Goal: Task Accomplishment & Management: Use online tool/utility

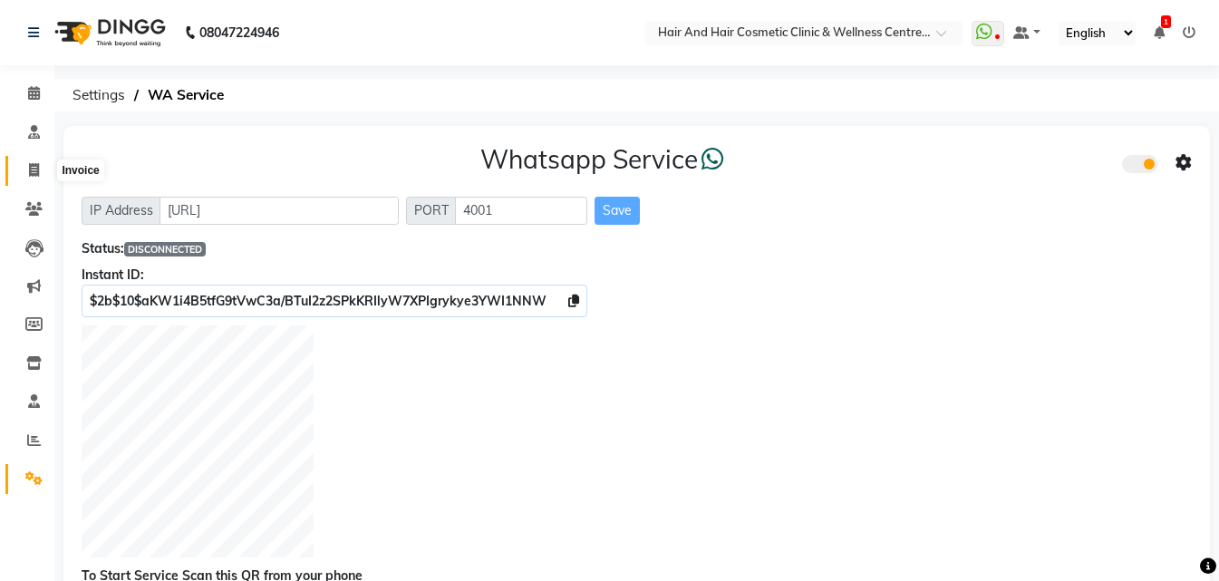
click at [37, 173] on icon at bounding box center [34, 170] width 10 height 14
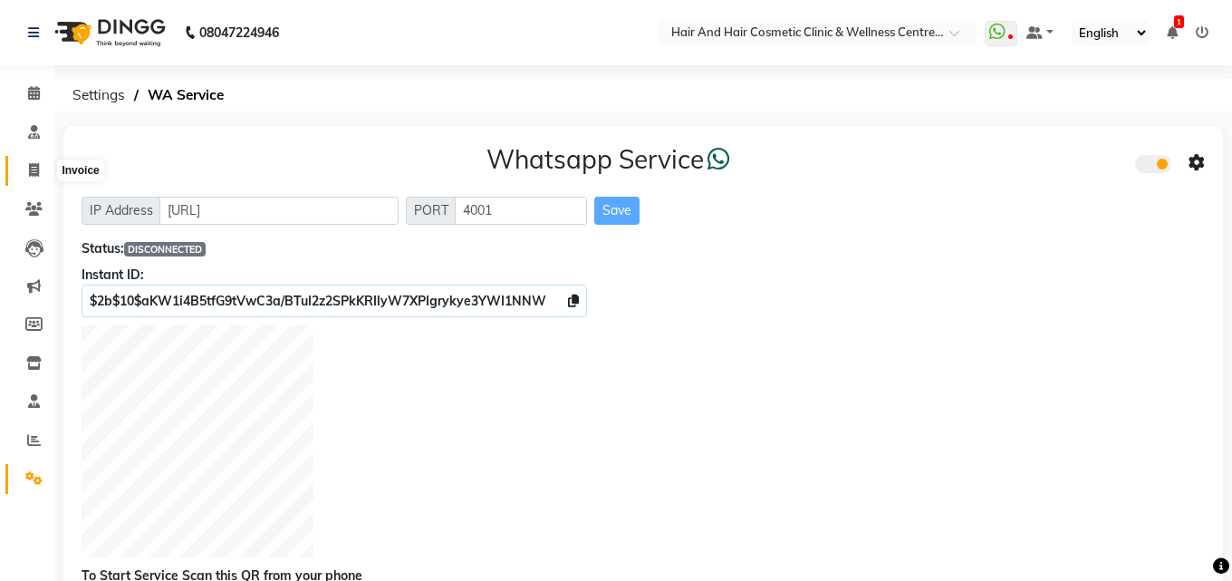
select select "5272"
select select "service"
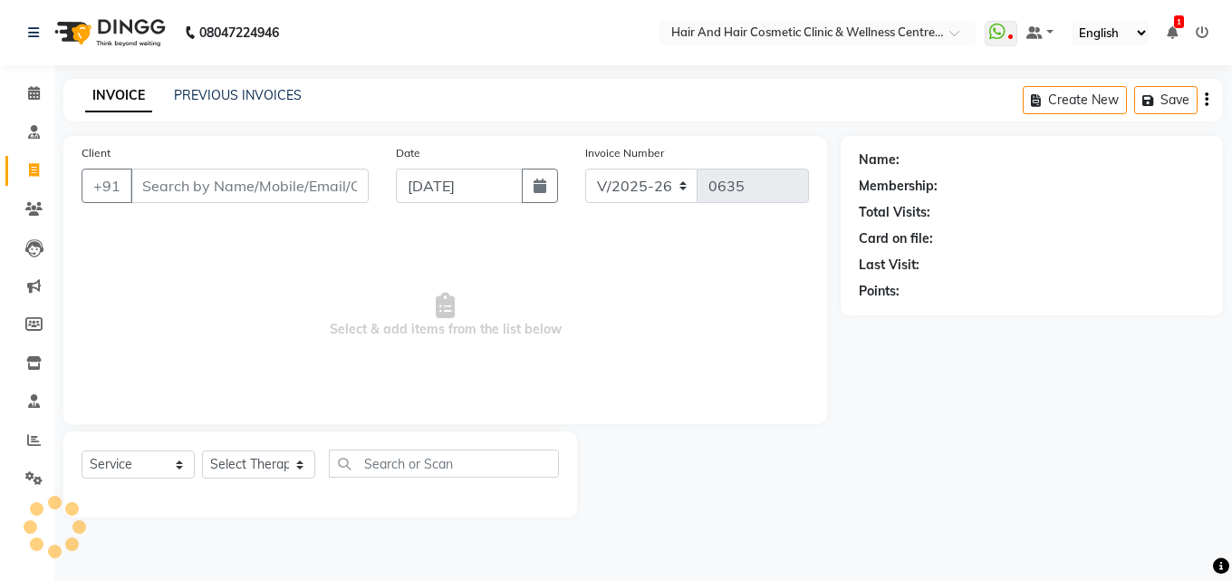
click at [197, 190] on input "Client" at bounding box center [249, 186] width 238 height 34
type input "8949582536"
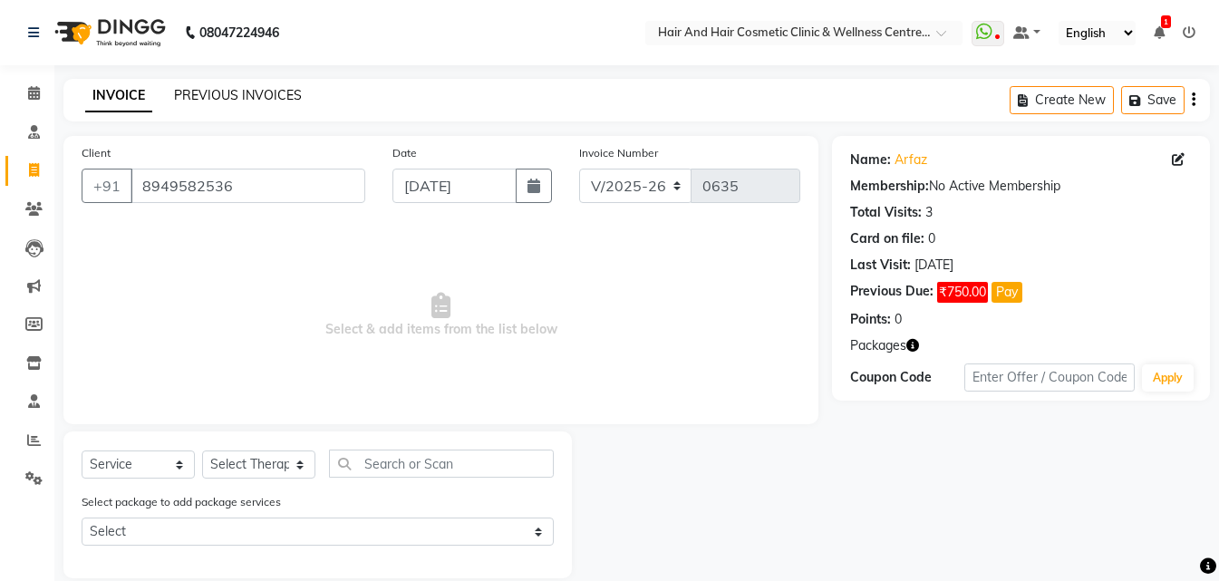
click at [227, 93] on link "PREVIOUS INVOICES" at bounding box center [238, 95] width 128 height 16
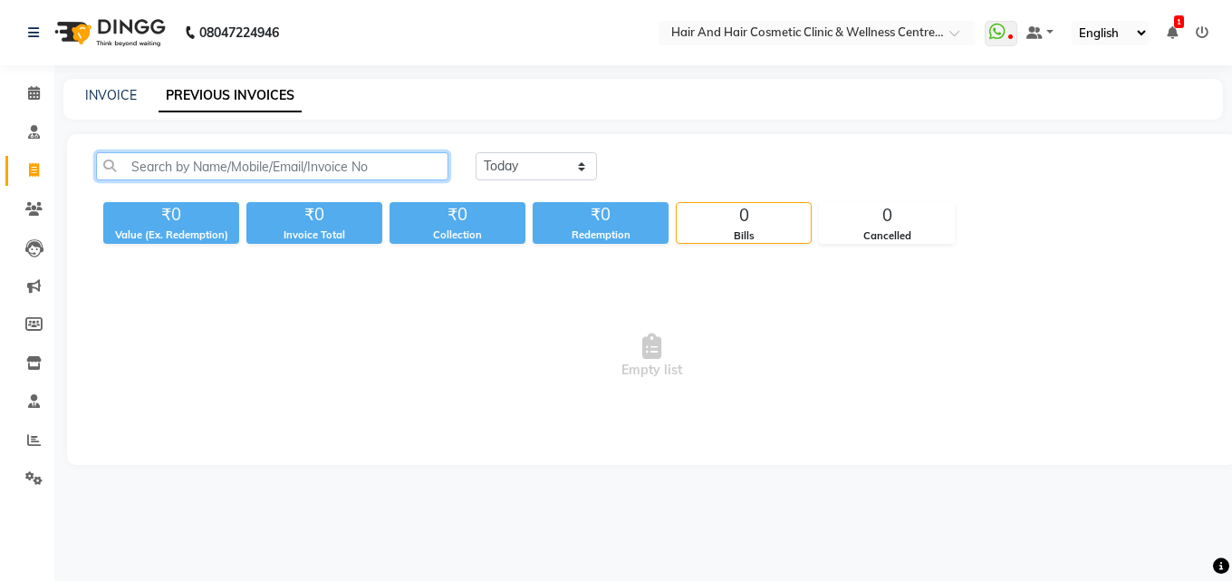
click at [410, 159] on input "text" at bounding box center [272, 166] width 352 height 28
paste input "8949582536"
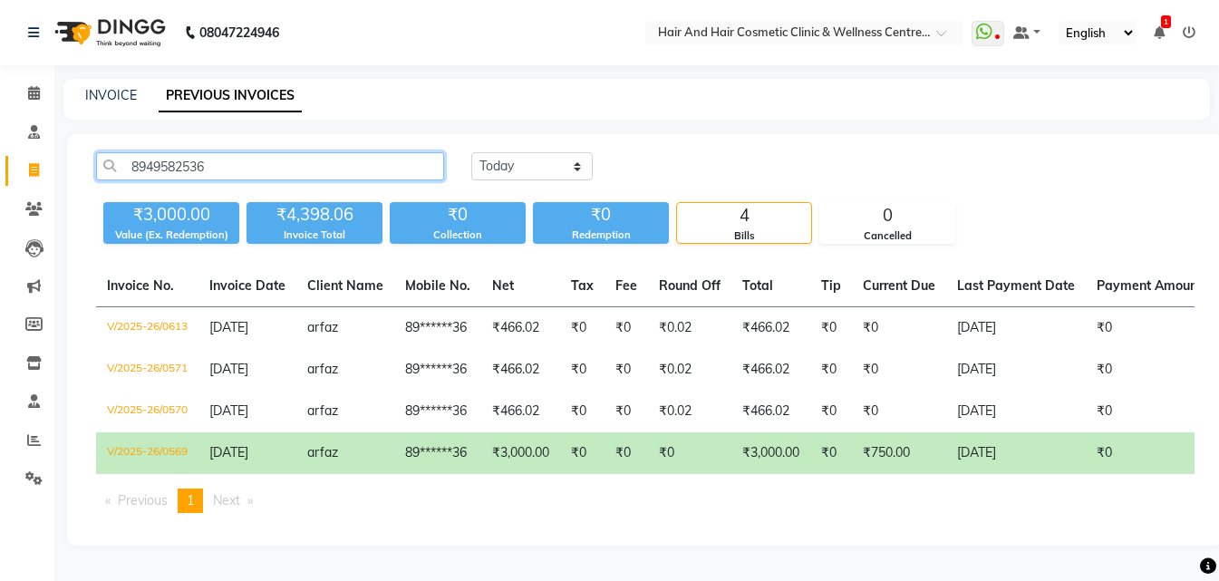
type input "8949582536"
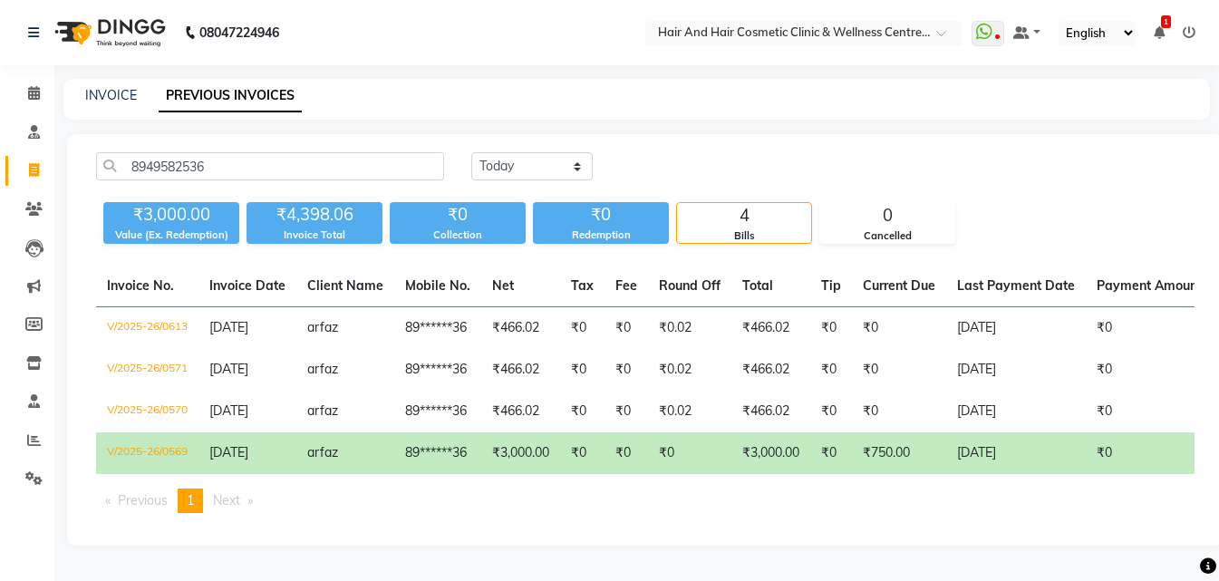
click at [1056, 453] on td "[DATE]" at bounding box center [1016, 453] width 140 height 42
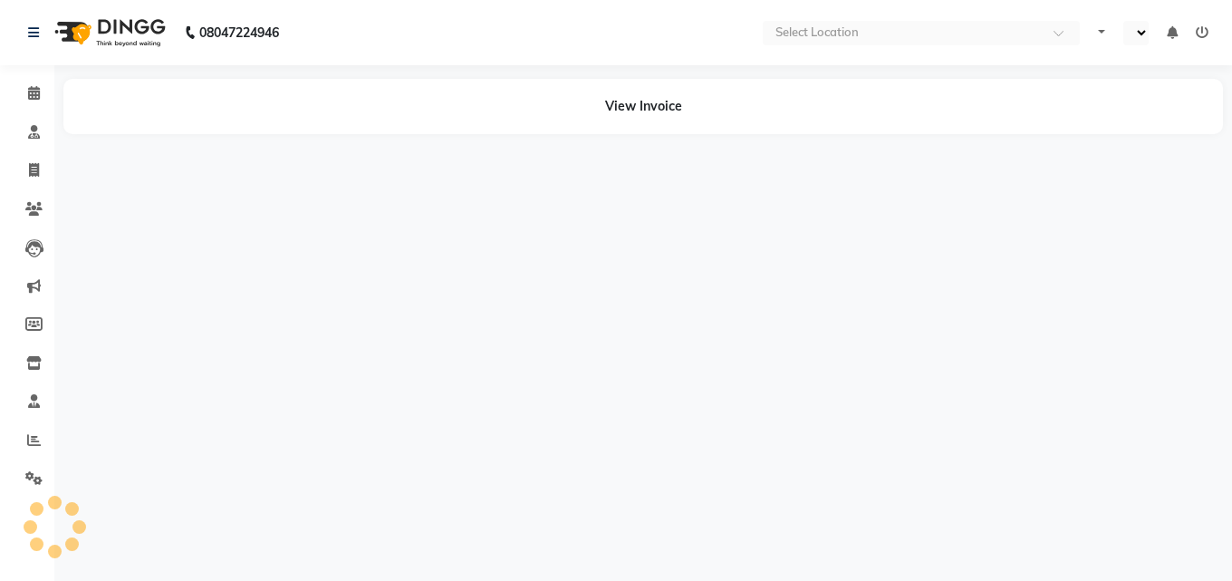
select select "en"
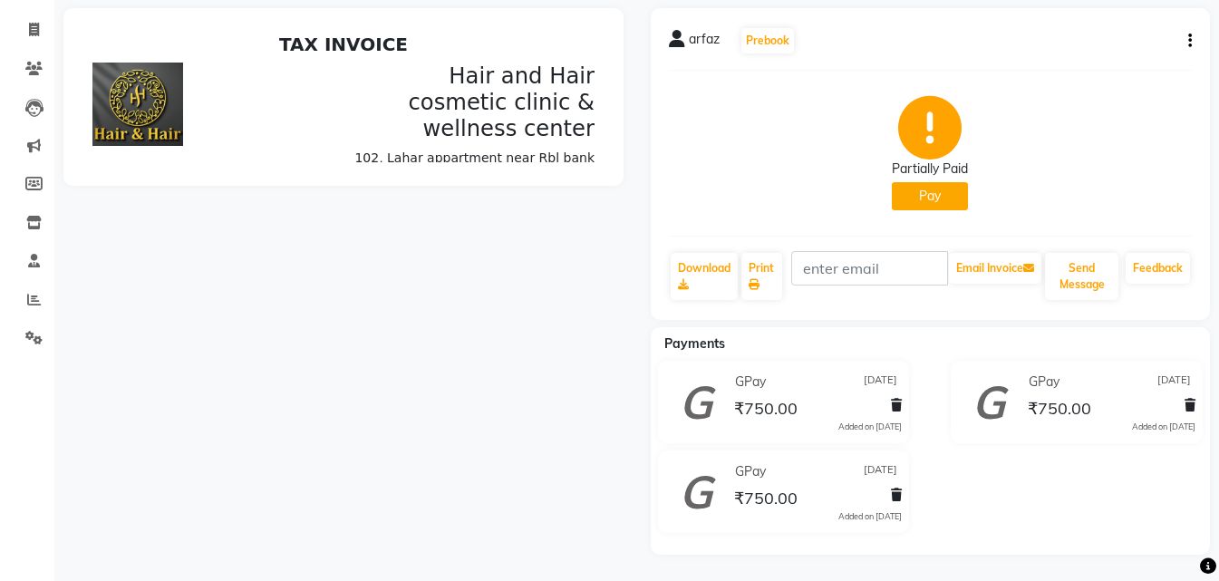
scroll to position [141, 0]
